Goal: Obtain resource: Download file/media

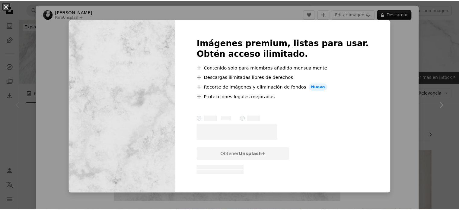
scroll to position [90, 0]
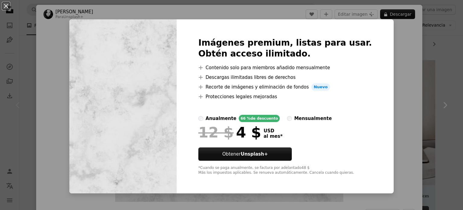
click at [395, 50] on div "An X shape Imágenes premium, listas para usar. Obtén acceso ilimitado. A plus s…" at bounding box center [231, 105] width 463 height 210
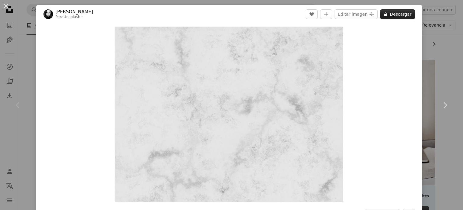
click at [401, 16] on button "A lock Descargar" at bounding box center [397, 14] width 35 height 10
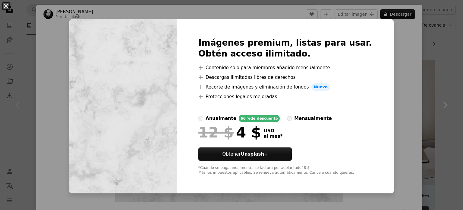
click at [400, 50] on div "An X shape Imágenes premium, listas para usar. Obtén acceso ilimitado. A plus s…" at bounding box center [231, 105] width 463 height 210
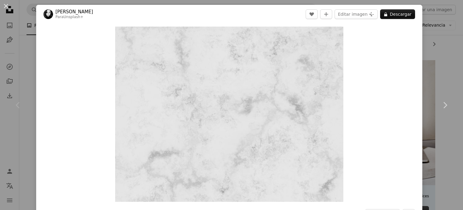
click at [436, 74] on div "An X shape Chevron left Chevron right [PERSON_NAME] Para Unsplash+ A heart A pl…" at bounding box center [231, 105] width 463 height 210
